Goal: Transaction & Acquisition: Purchase product/service

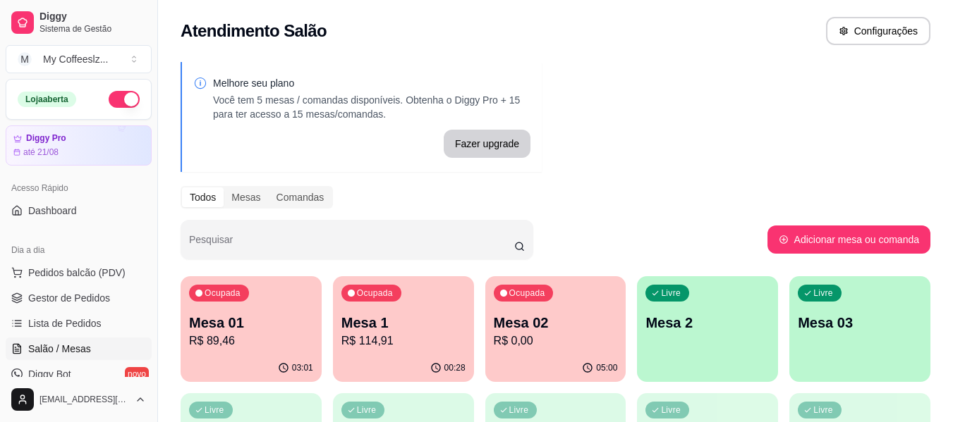
click at [568, 317] on p "Mesa 02" at bounding box center [556, 323] width 124 height 20
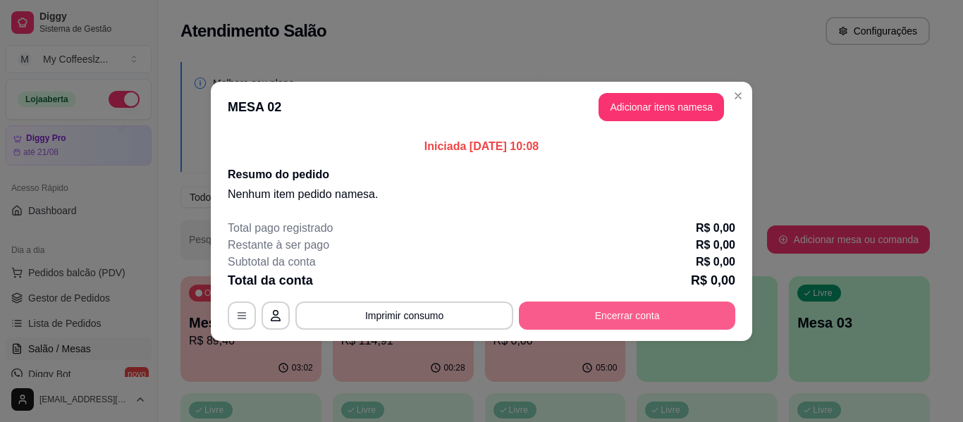
click at [605, 314] on button "Encerrar conta" at bounding box center [627, 316] width 216 height 28
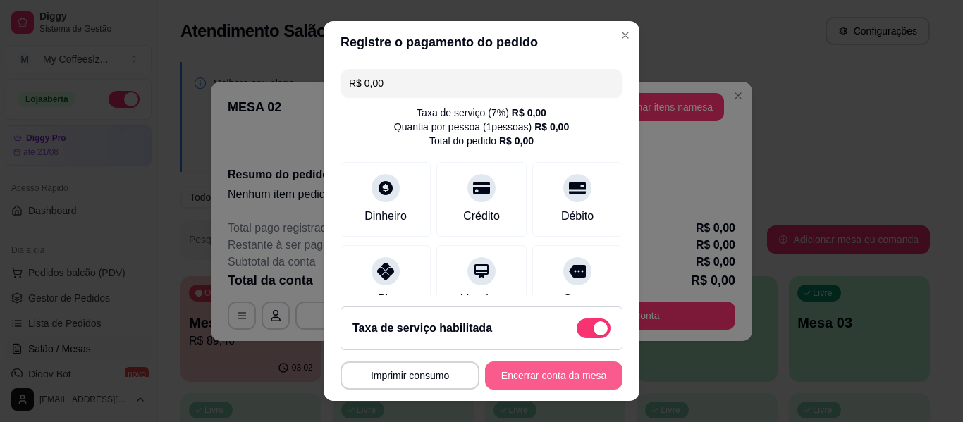
click at [540, 383] on button "Encerrar conta da mesa" at bounding box center [554, 376] width 138 height 28
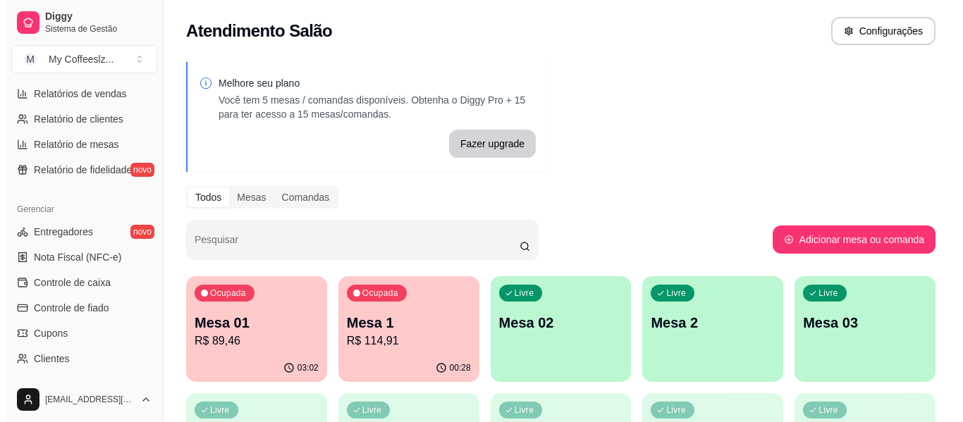
scroll to position [451, 0]
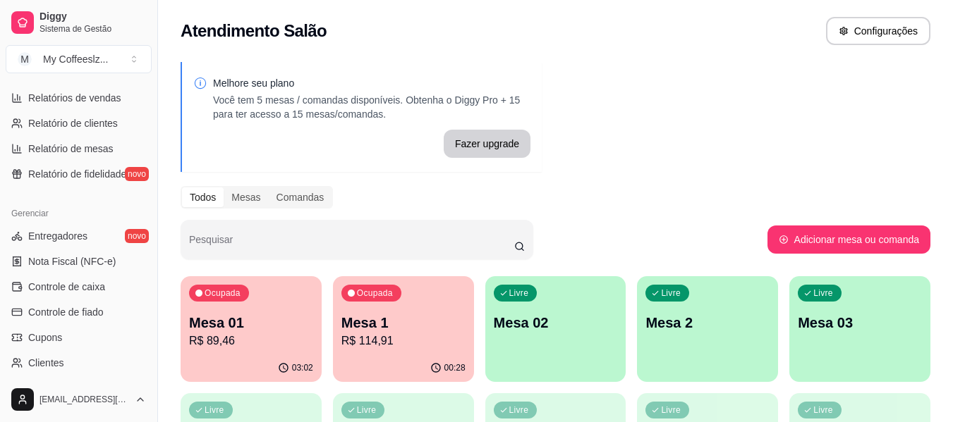
click at [515, 322] on p "Mesa 02" at bounding box center [556, 323] width 124 height 20
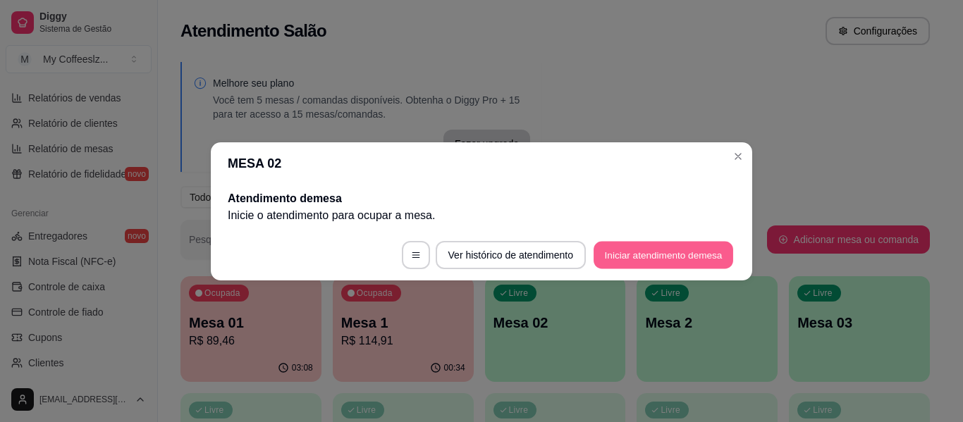
click at [649, 249] on button "Iniciar atendimento de mesa" at bounding box center [664, 255] width 140 height 28
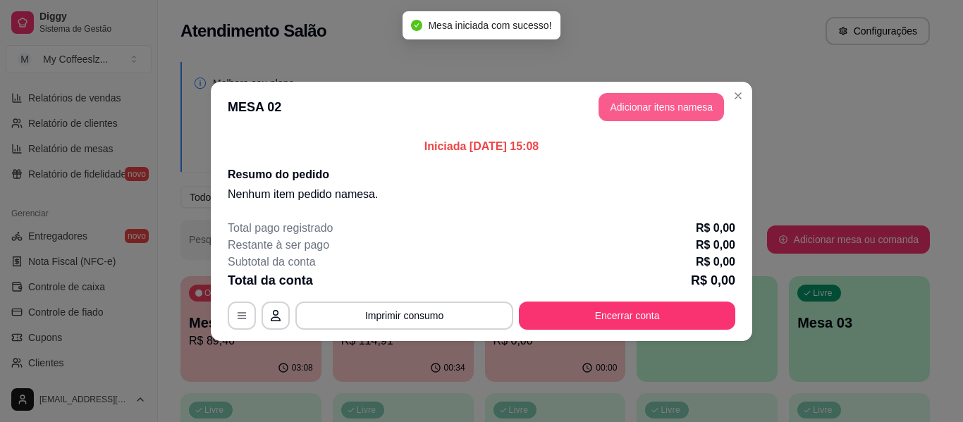
click at [630, 100] on button "Adicionar itens na mesa" at bounding box center [662, 107] width 126 height 28
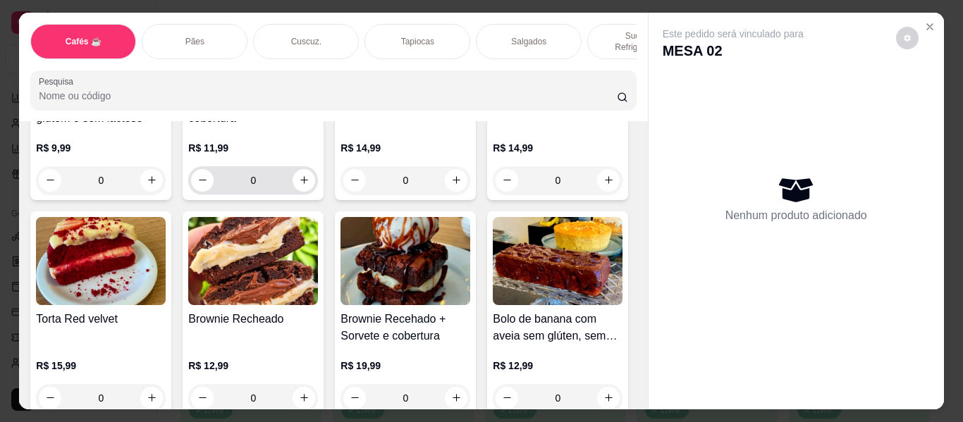
scroll to position [6055, 0]
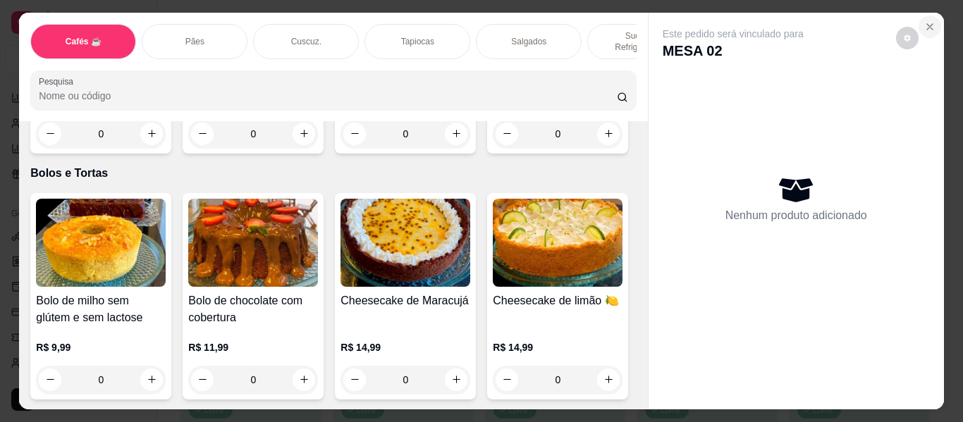
click at [927, 16] on button "Close" at bounding box center [930, 27] width 23 height 23
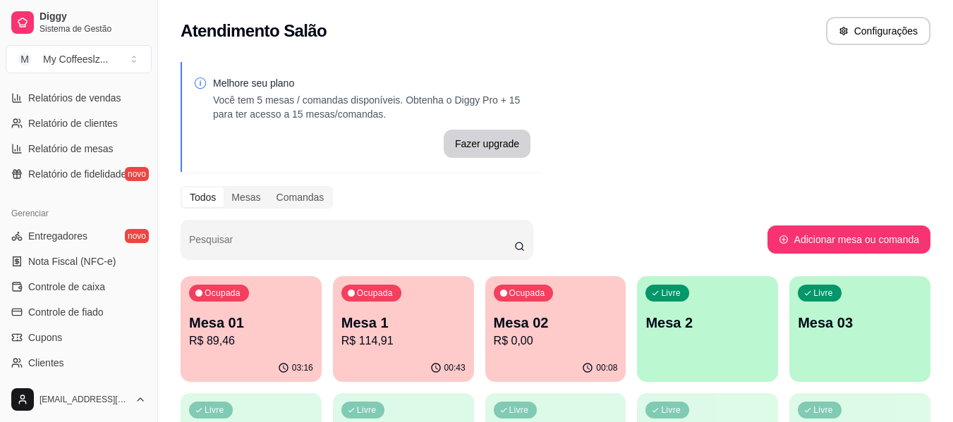
click at [485, 368] on div "00:08" at bounding box center [555, 369] width 141 height 28
click at [561, 311] on div "Ocupada Mesa 02 R$ 0,00" at bounding box center [555, 315] width 141 height 78
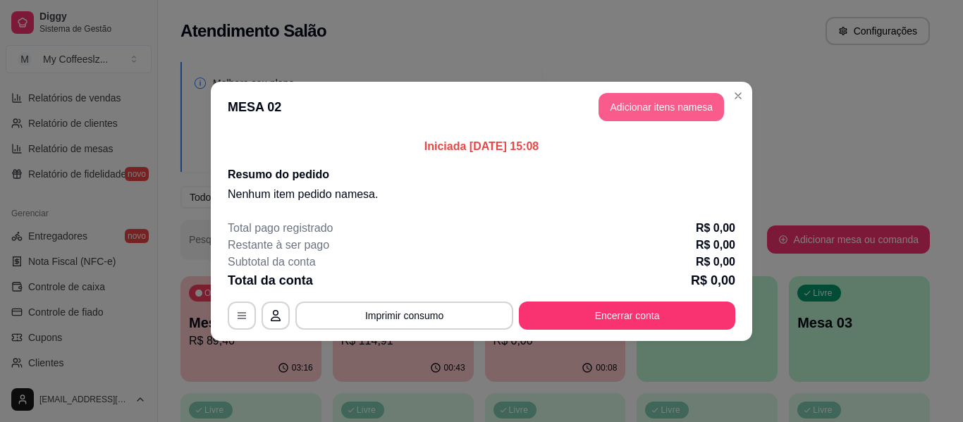
click at [621, 106] on button "Adicionar itens na mesa" at bounding box center [662, 107] width 126 height 28
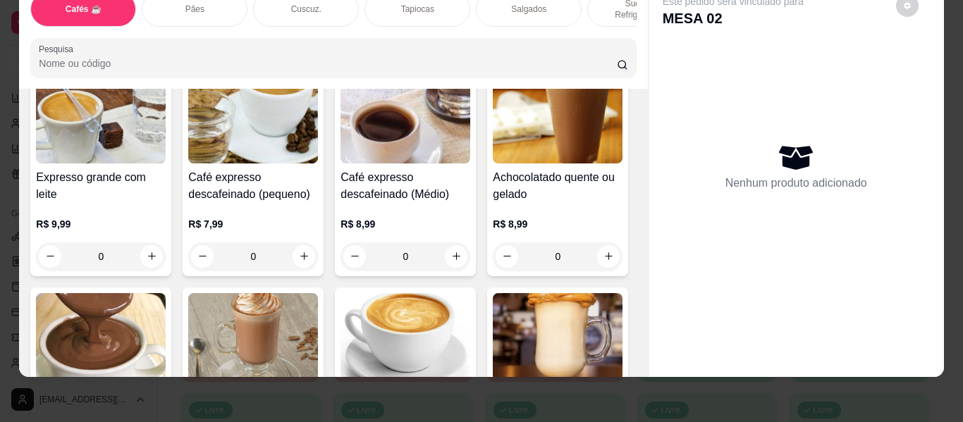
scroll to position [987, 0]
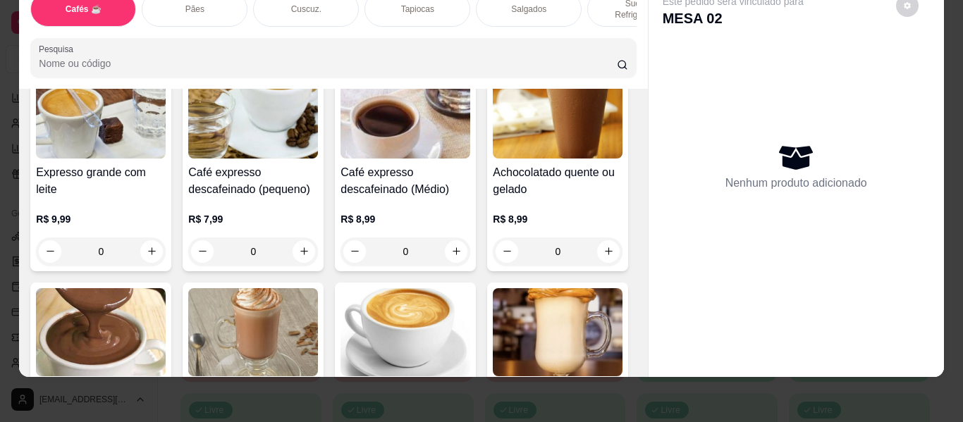
click at [455, 39] on icon "increase-product-quantity" at bounding box center [456, 34] width 11 height 11
type input "2"
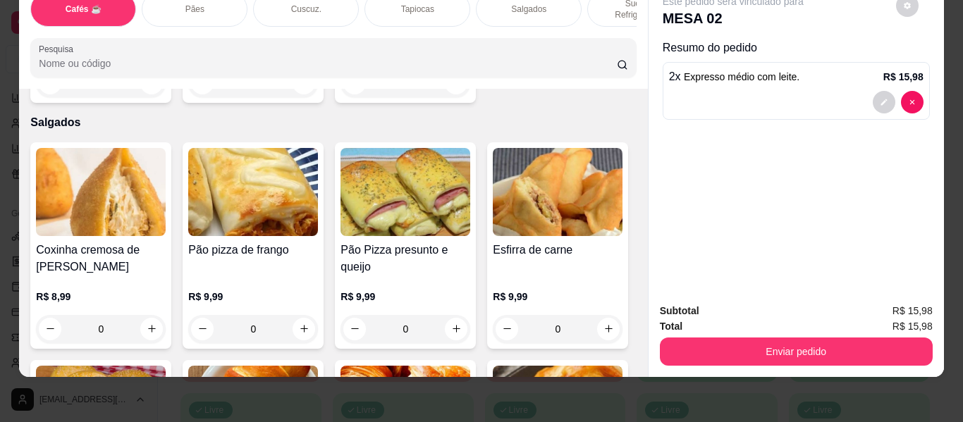
scroll to position [4302, 0]
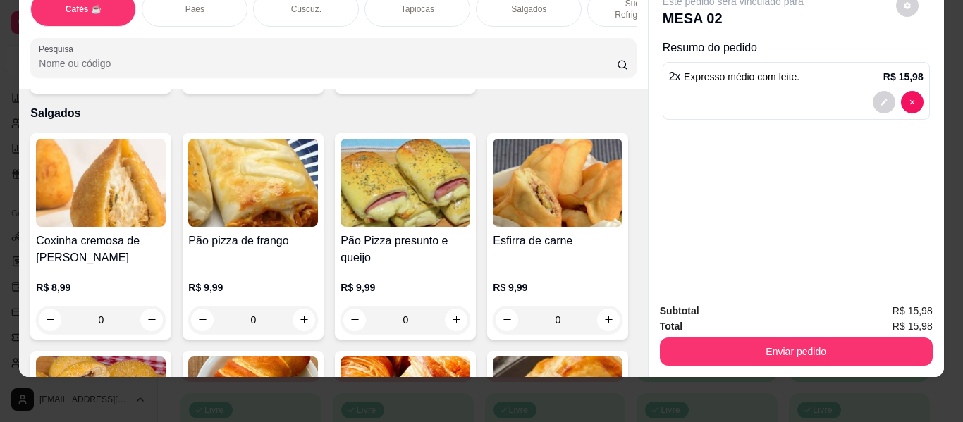
type input "1"
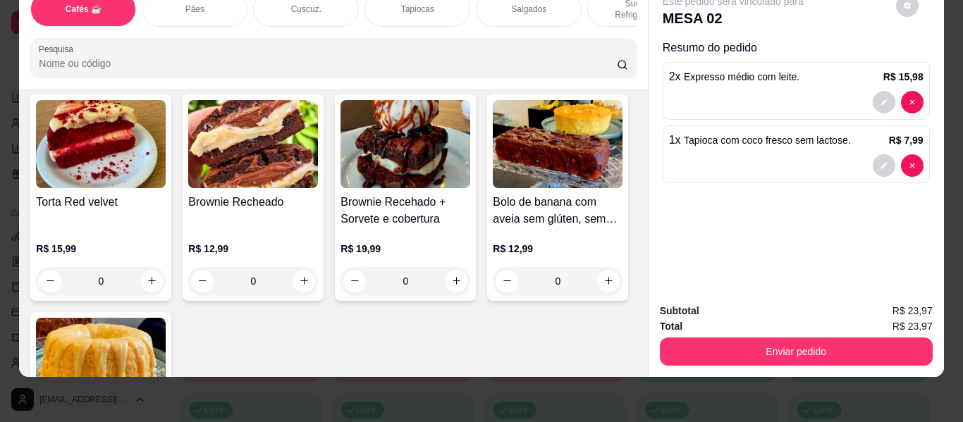
scroll to position [6347, 0]
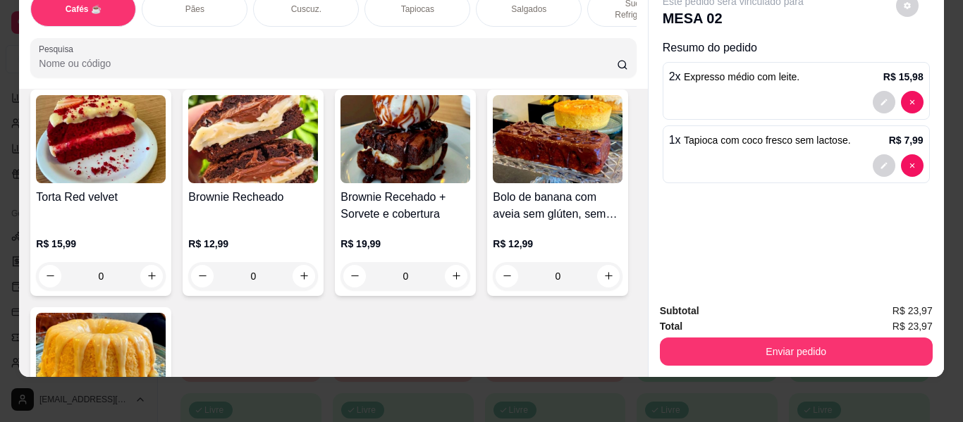
type input "1"
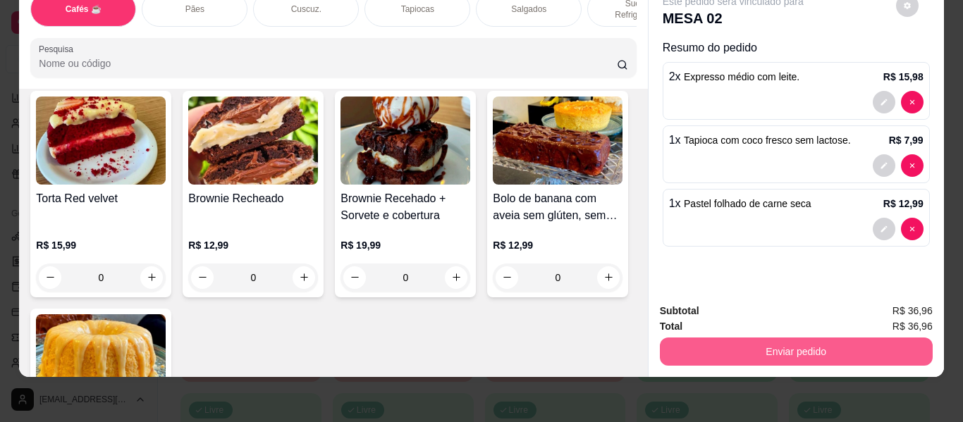
click at [756, 338] on button "Enviar pedido" at bounding box center [796, 352] width 273 height 28
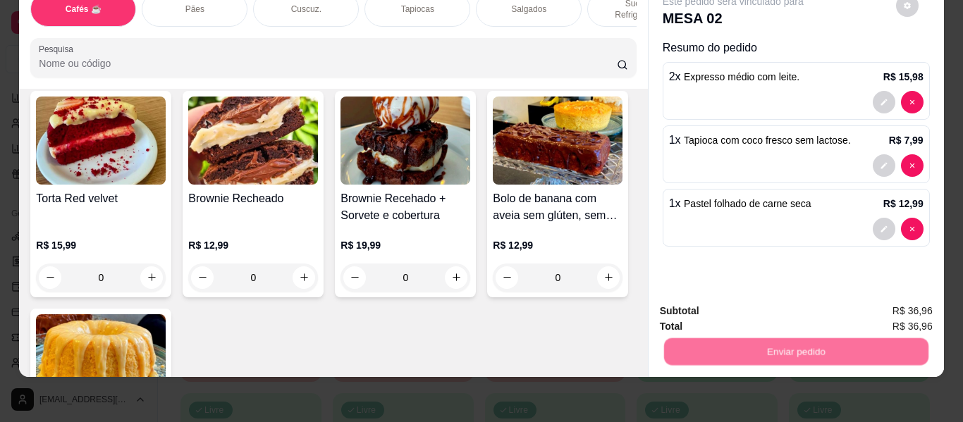
click at [753, 299] on button "Não registrar e enviar pedido" at bounding box center [749, 306] width 147 height 27
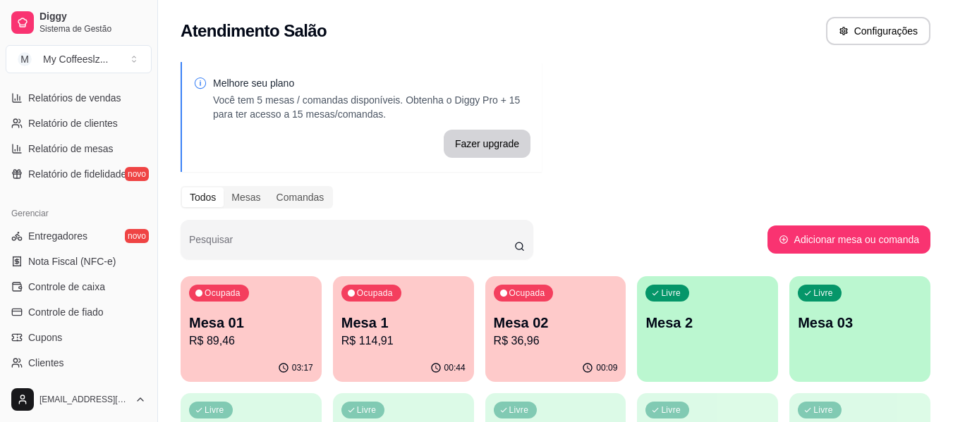
click at [683, 327] on p "Mesa 2" at bounding box center [707, 323] width 124 height 20
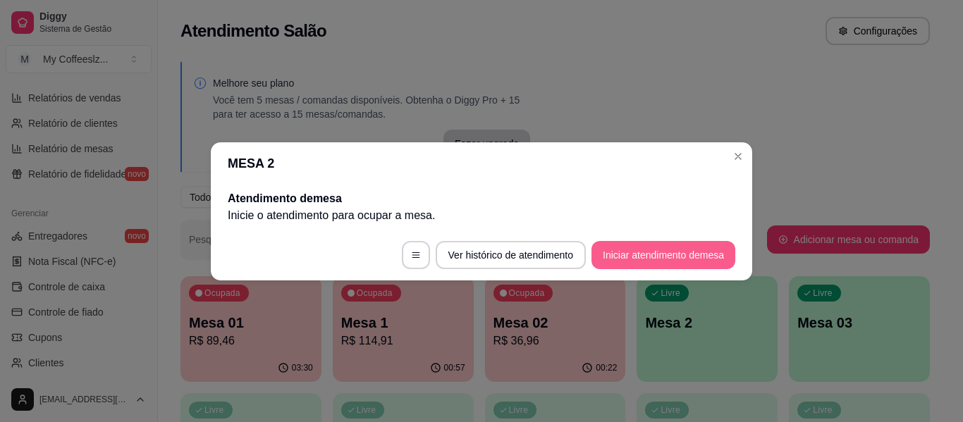
click at [664, 247] on button "Iniciar atendimento de mesa" at bounding box center [664, 255] width 144 height 28
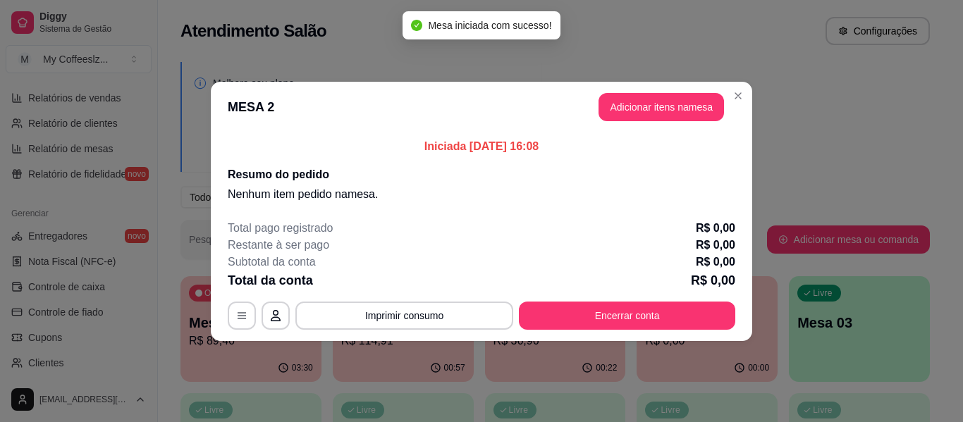
drag, startPoint x: 664, startPoint y: 85, endPoint x: 656, endPoint y: 101, distance: 17.7
click at [664, 86] on header "MESA 2 Adicionar itens na mesa" at bounding box center [482, 107] width 542 height 51
click at [654, 102] on button "Adicionar itens na mesa" at bounding box center [662, 107] width 126 height 28
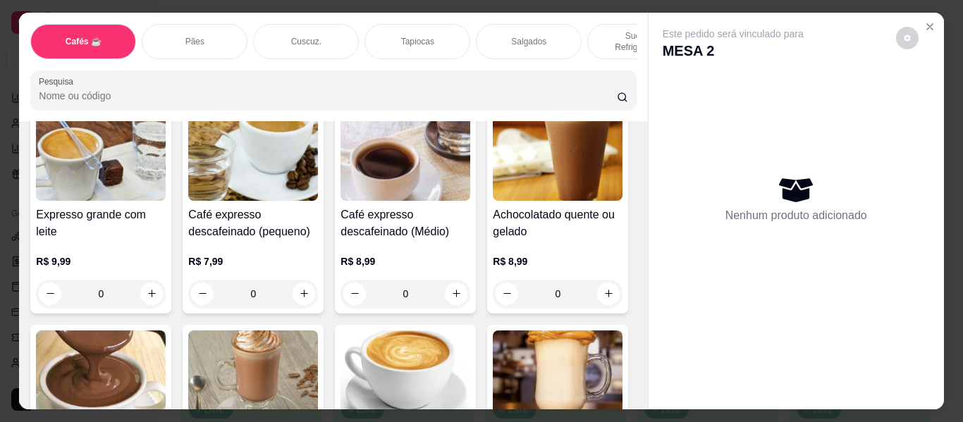
scroll to position [987, 0]
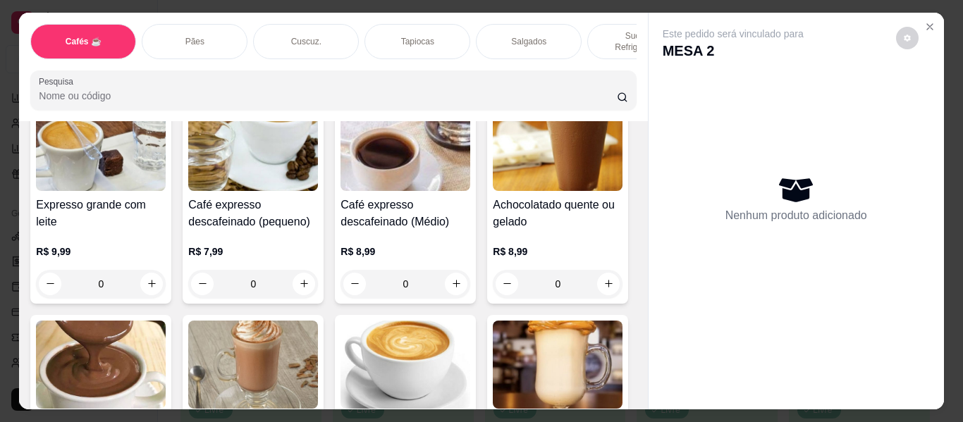
click at [456, 71] on icon "increase-product-quantity" at bounding box center [456, 66] width 11 height 11
type input "1"
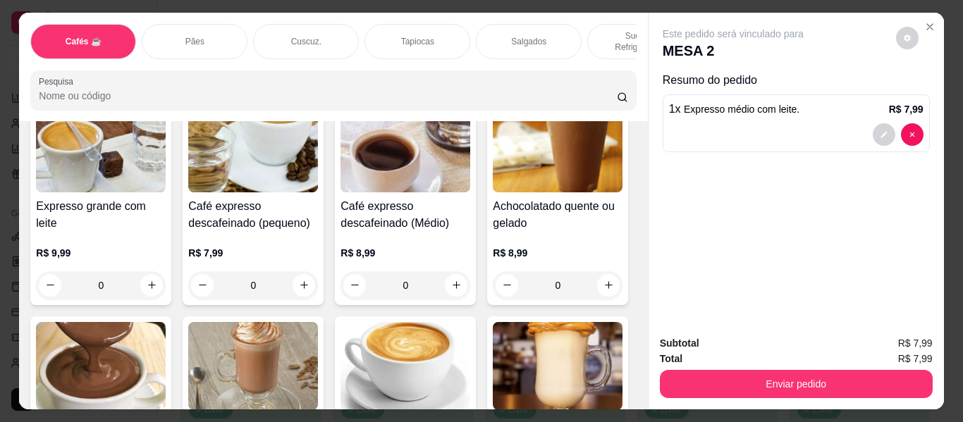
click at [602, 30] on p "Sucos e Refrigerantes" at bounding box center [640, 41] width 82 height 23
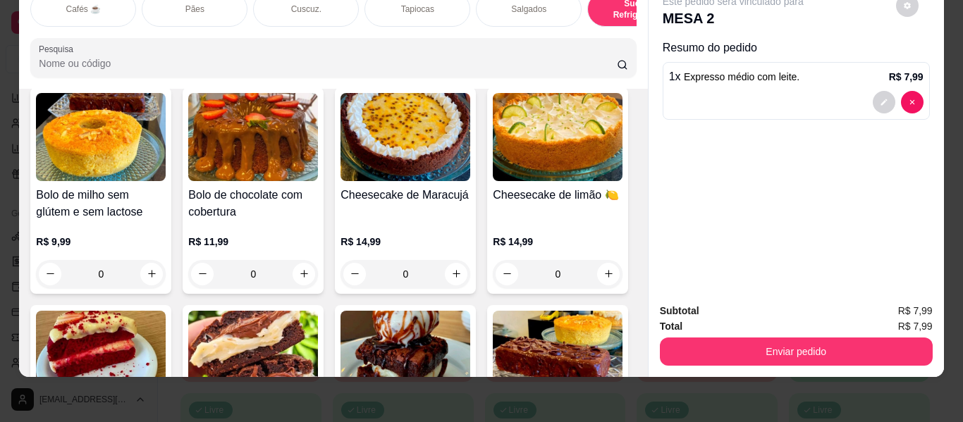
scroll to position [6209, 0]
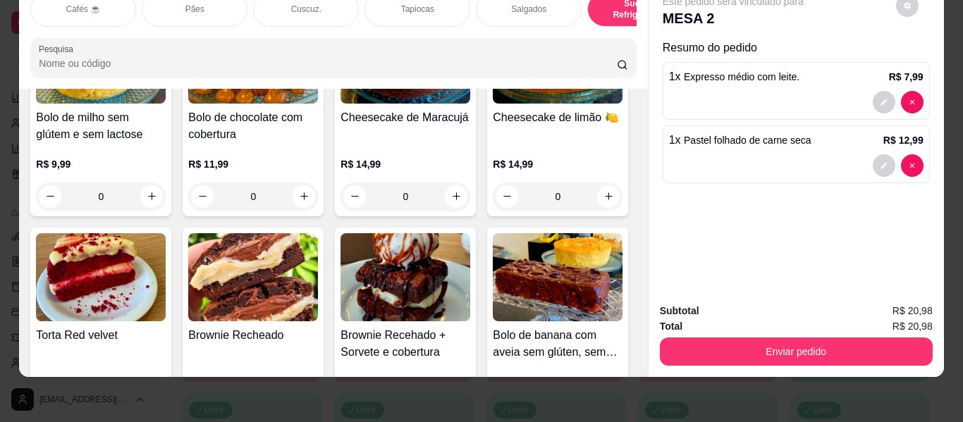
type input "0"
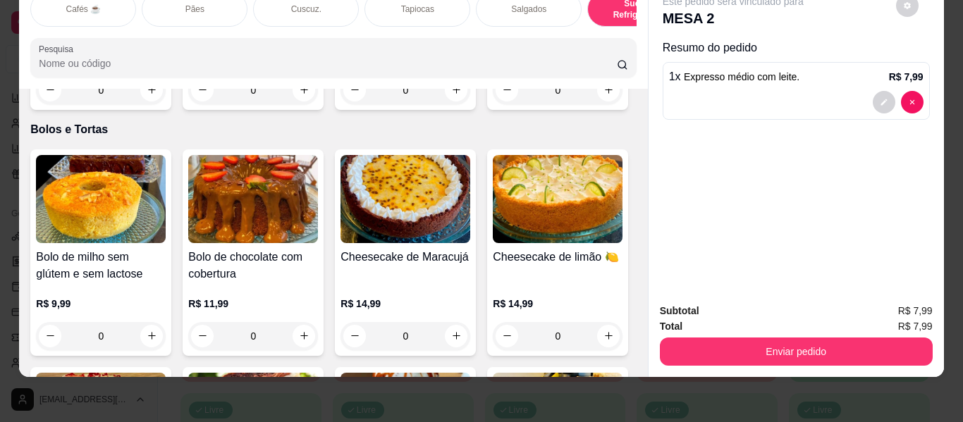
drag, startPoint x: 391, startPoint y: 10, endPoint x: 385, endPoint y: 20, distance: 11.4
click at [391, 9] on div "Tapiocas" at bounding box center [418, 9] width 106 height 35
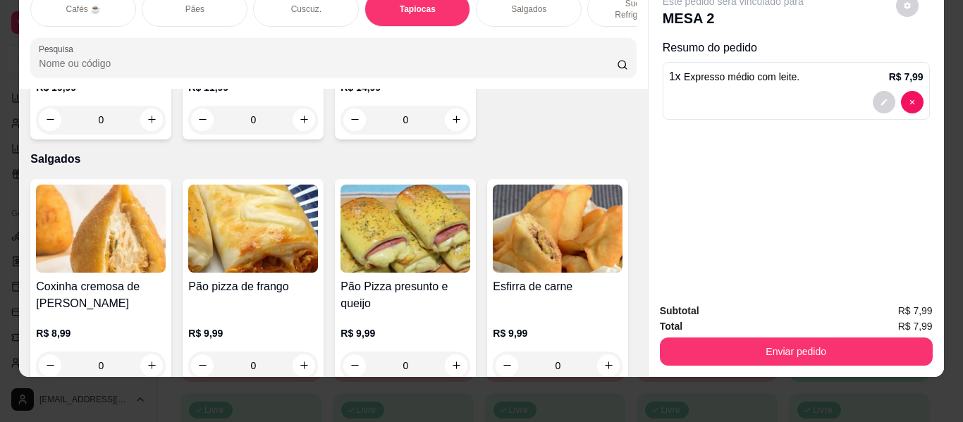
scroll to position [32, 0]
type input "1"
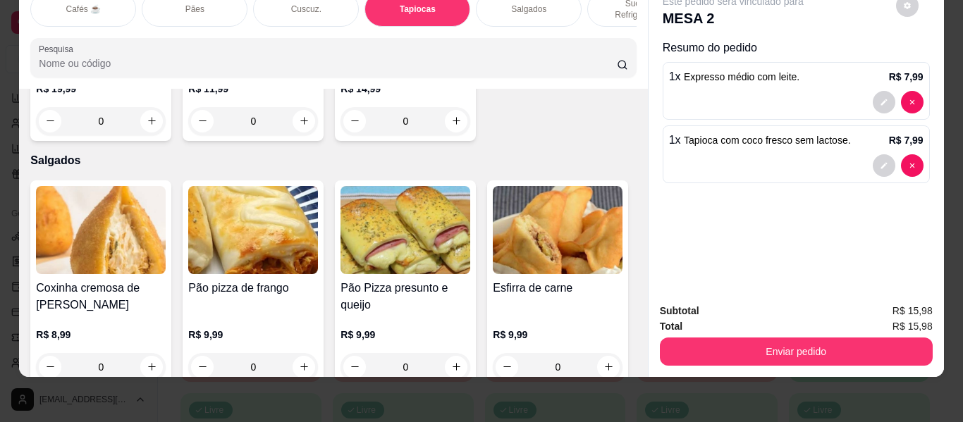
scroll to position [4326, 0]
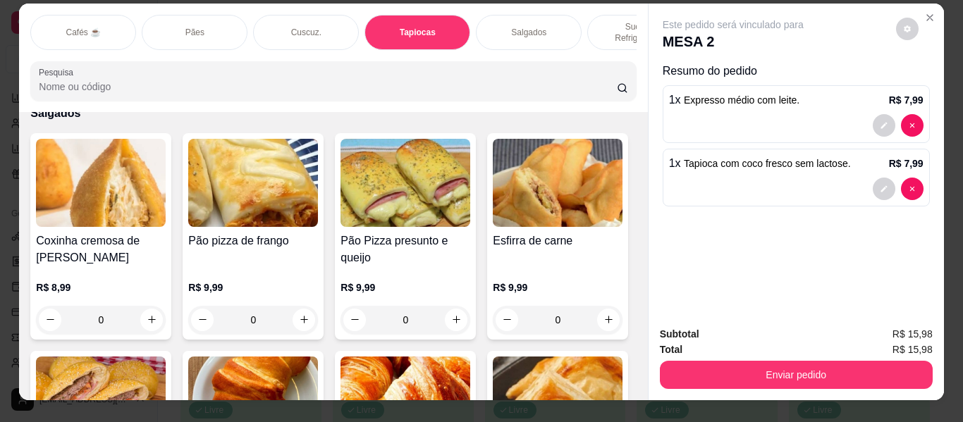
scroll to position [0, 0]
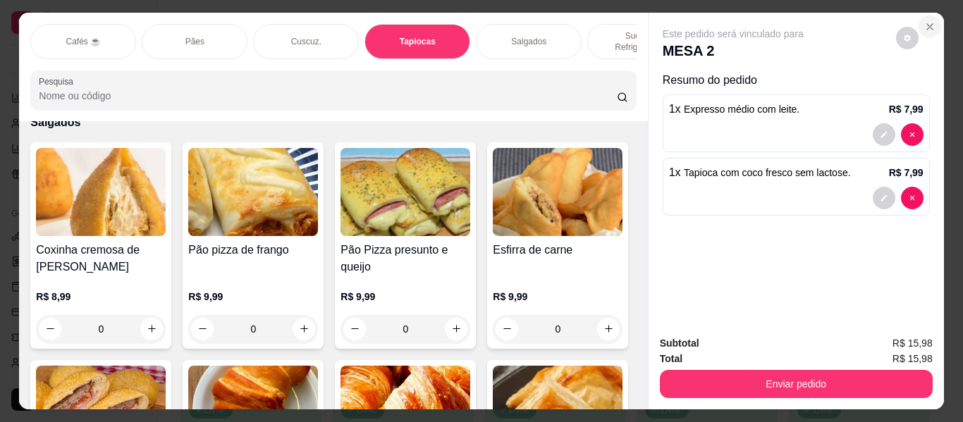
click at [929, 21] on icon "Close" at bounding box center [930, 26] width 11 height 11
